Goal: Find specific page/section: Find specific page/section

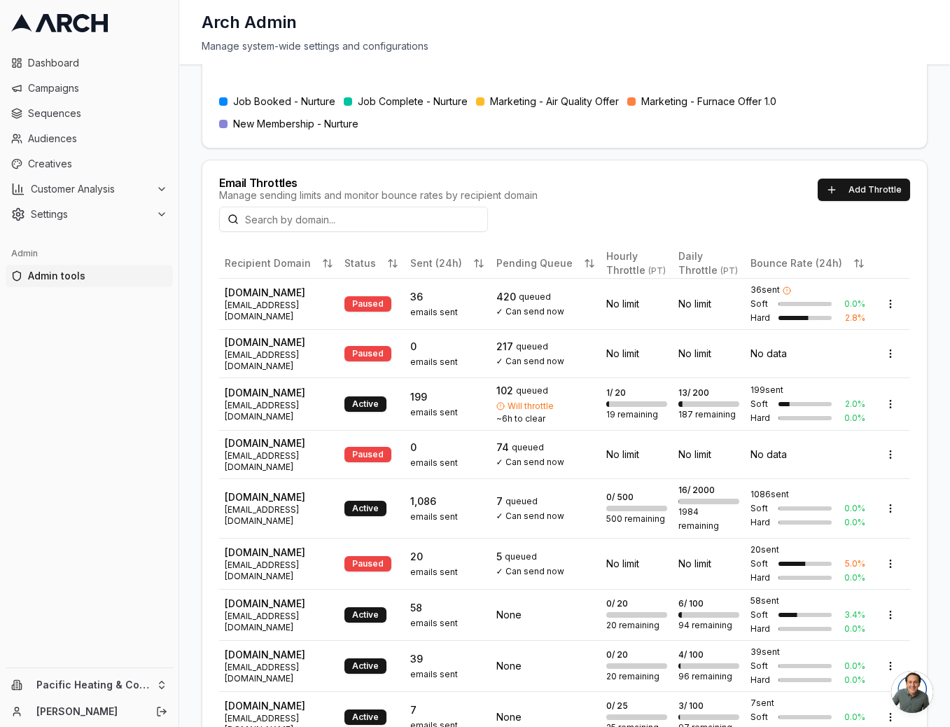
scroll to position [532, 0]
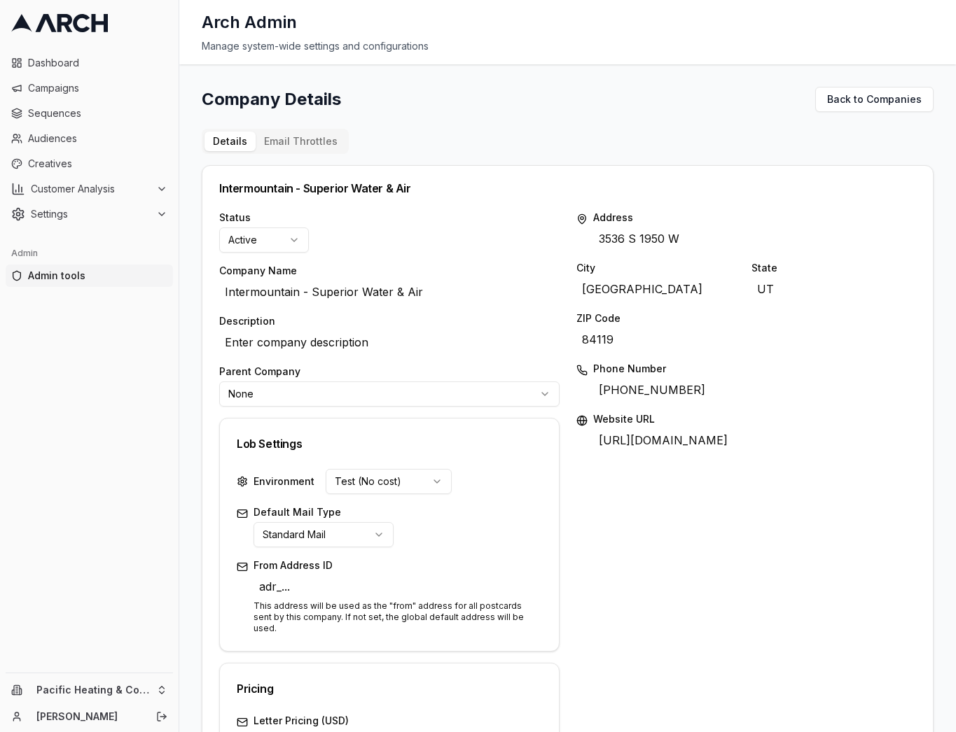
click at [316, 141] on button "Email Throttles" at bounding box center [301, 142] width 90 height 20
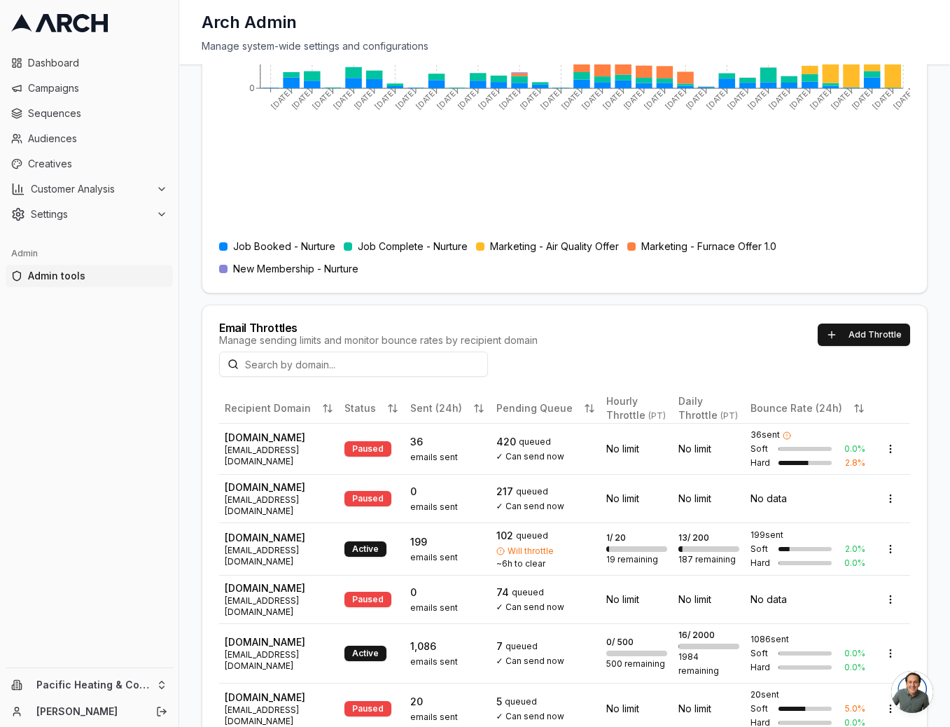
scroll to position [397, 0]
